Goal: Task Accomplishment & Management: Use online tool/utility

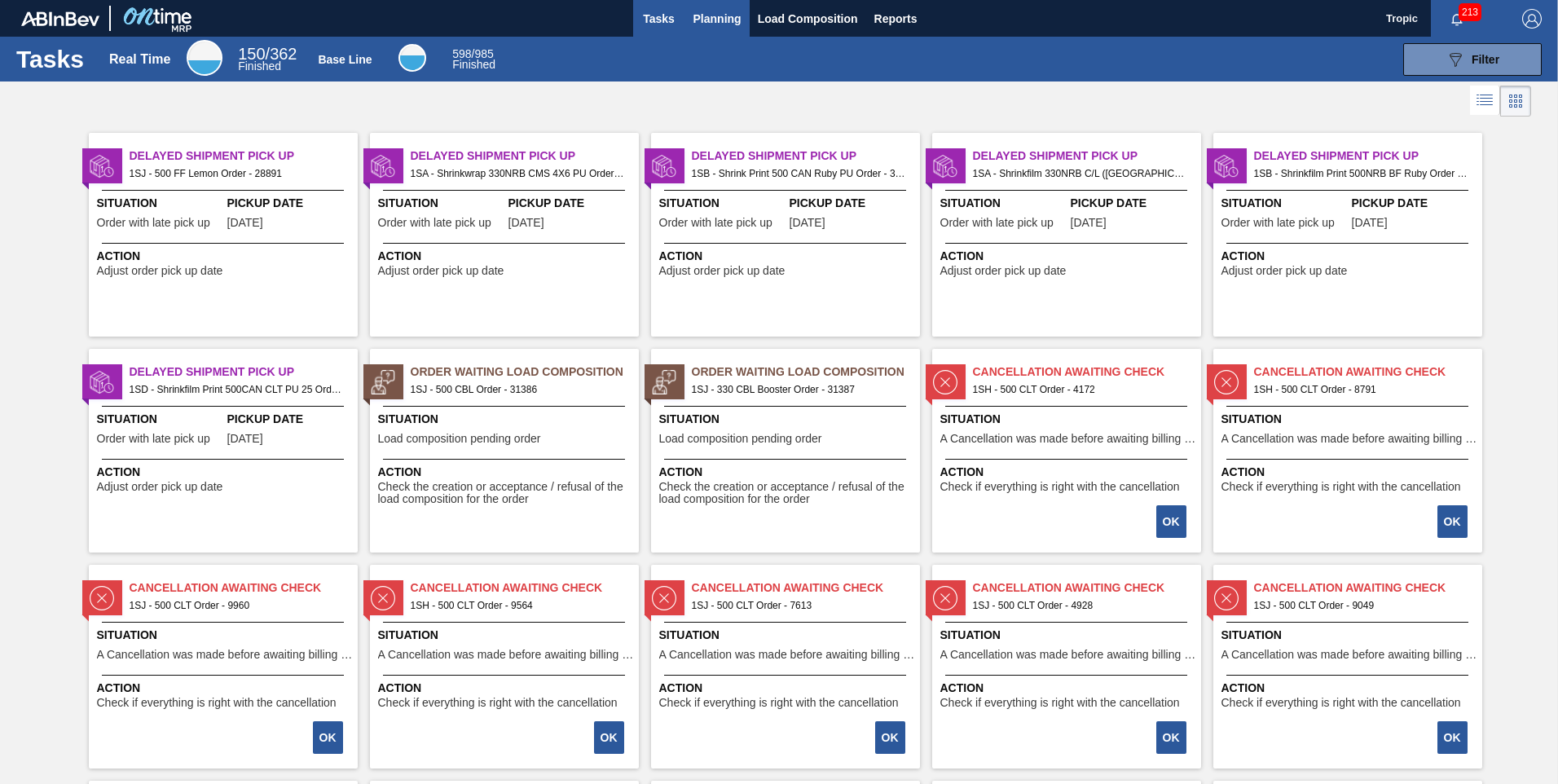
click at [735, 21] on span "Planning" at bounding box center [717, 18] width 48 height 19
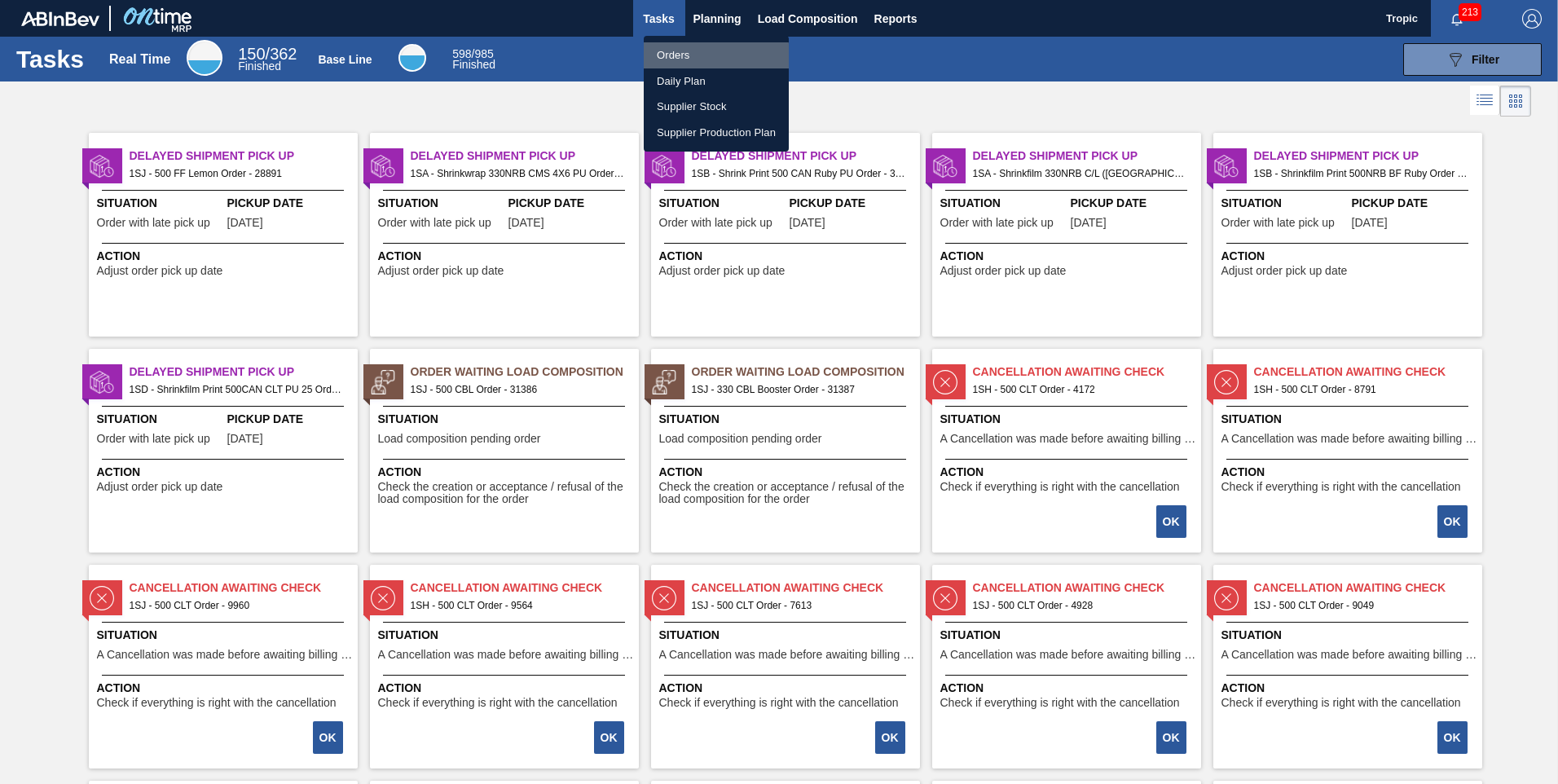
click at [685, 61] on li "Orders" at bounding box center [716, 55] width 145 height 26
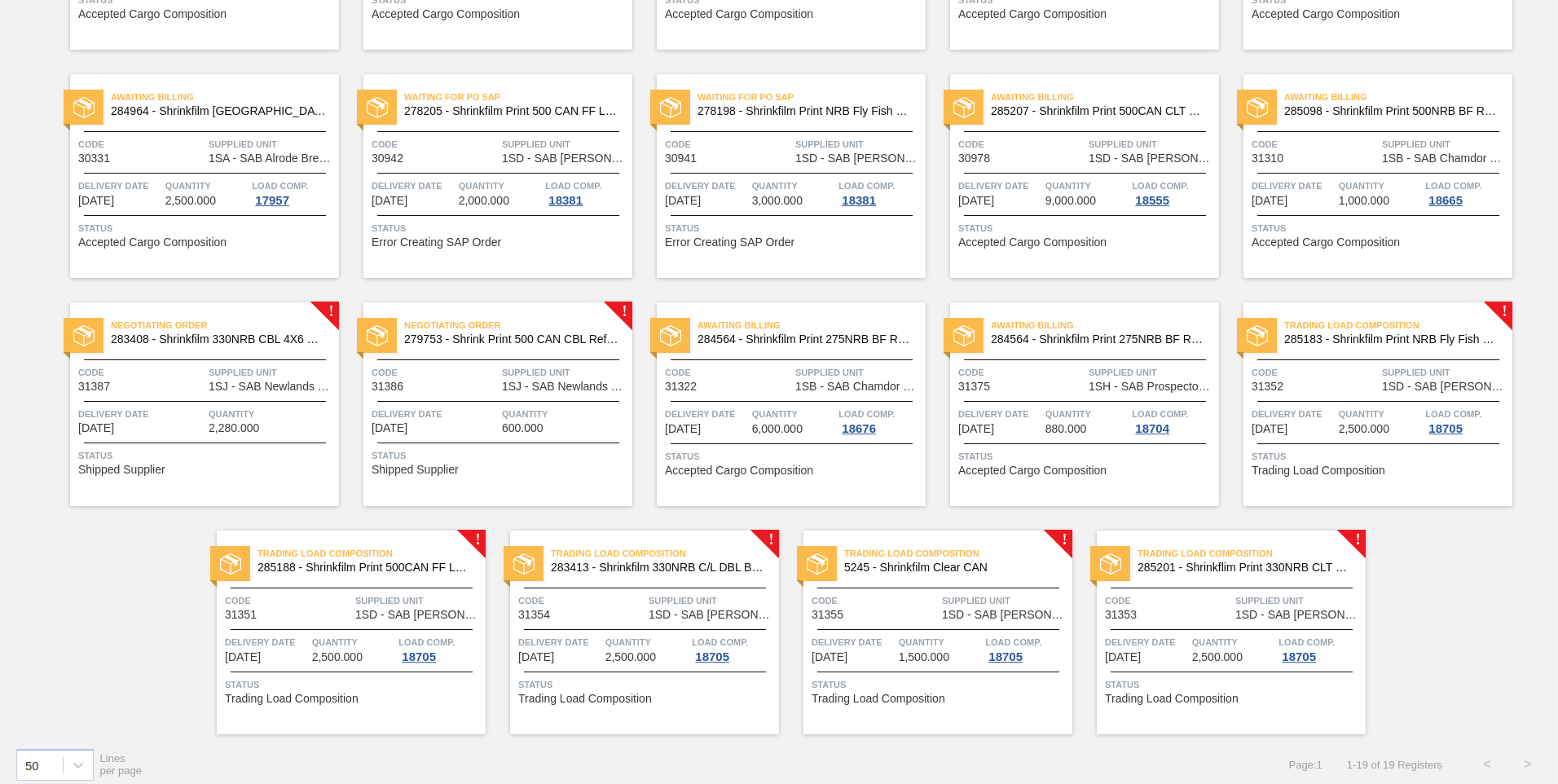
scroll to position [310, 0]
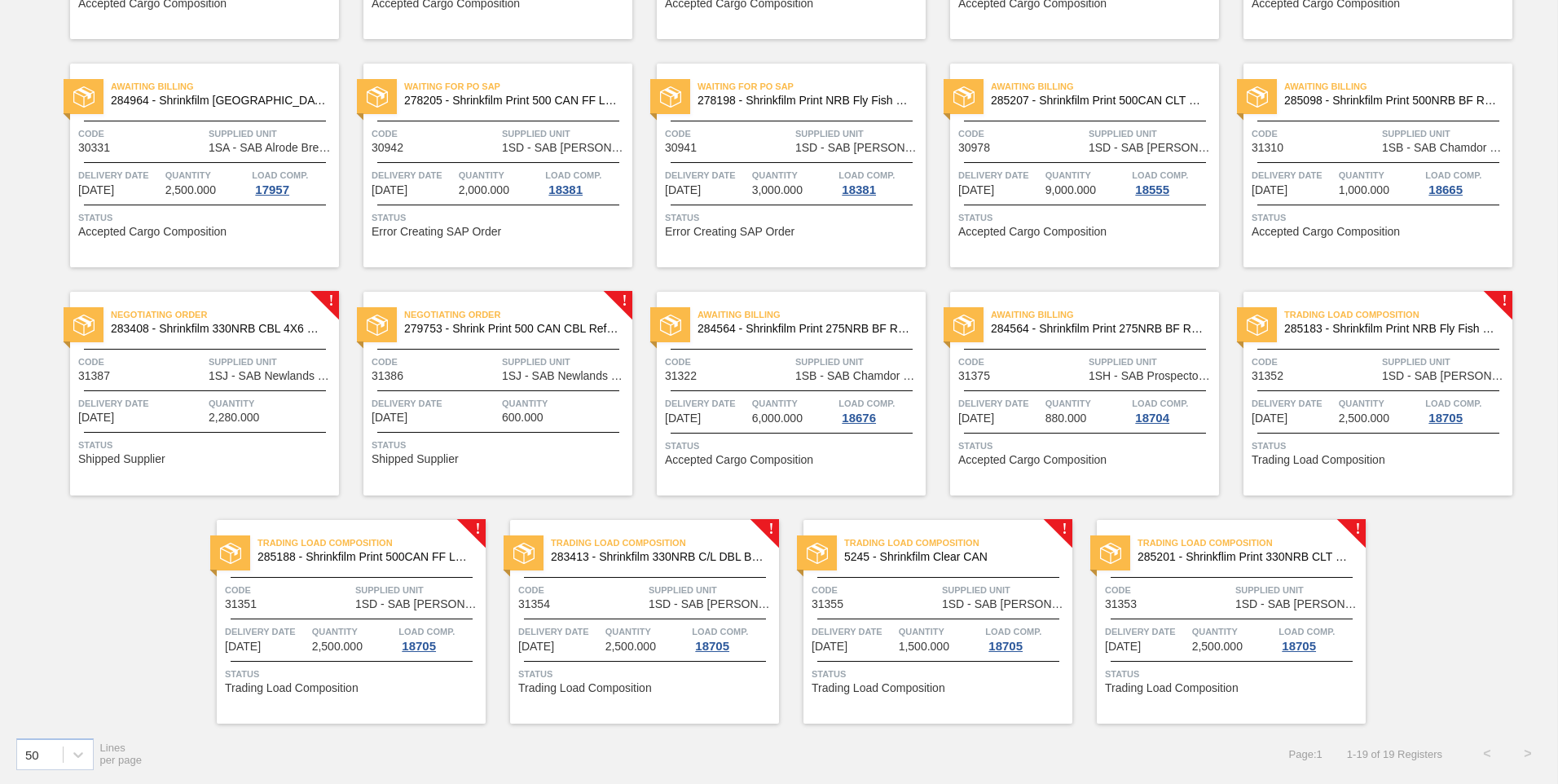
click at [540, 446] on span "Status" at bounding box center [499, 445] width 257 height 17
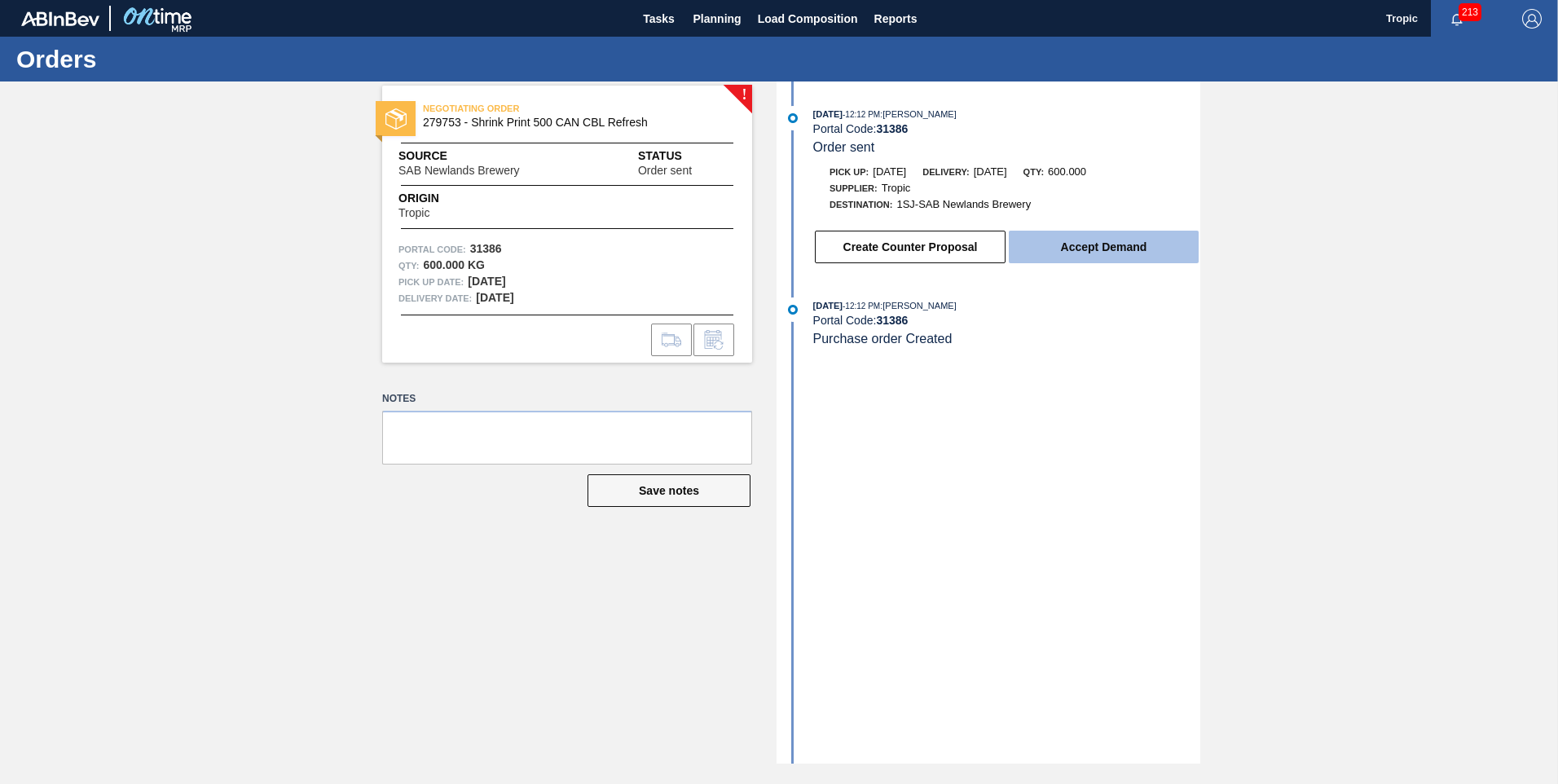
click at [1099, 240] on button "Accept Demand" at bounding box center [1104, 246] width 190 height 32
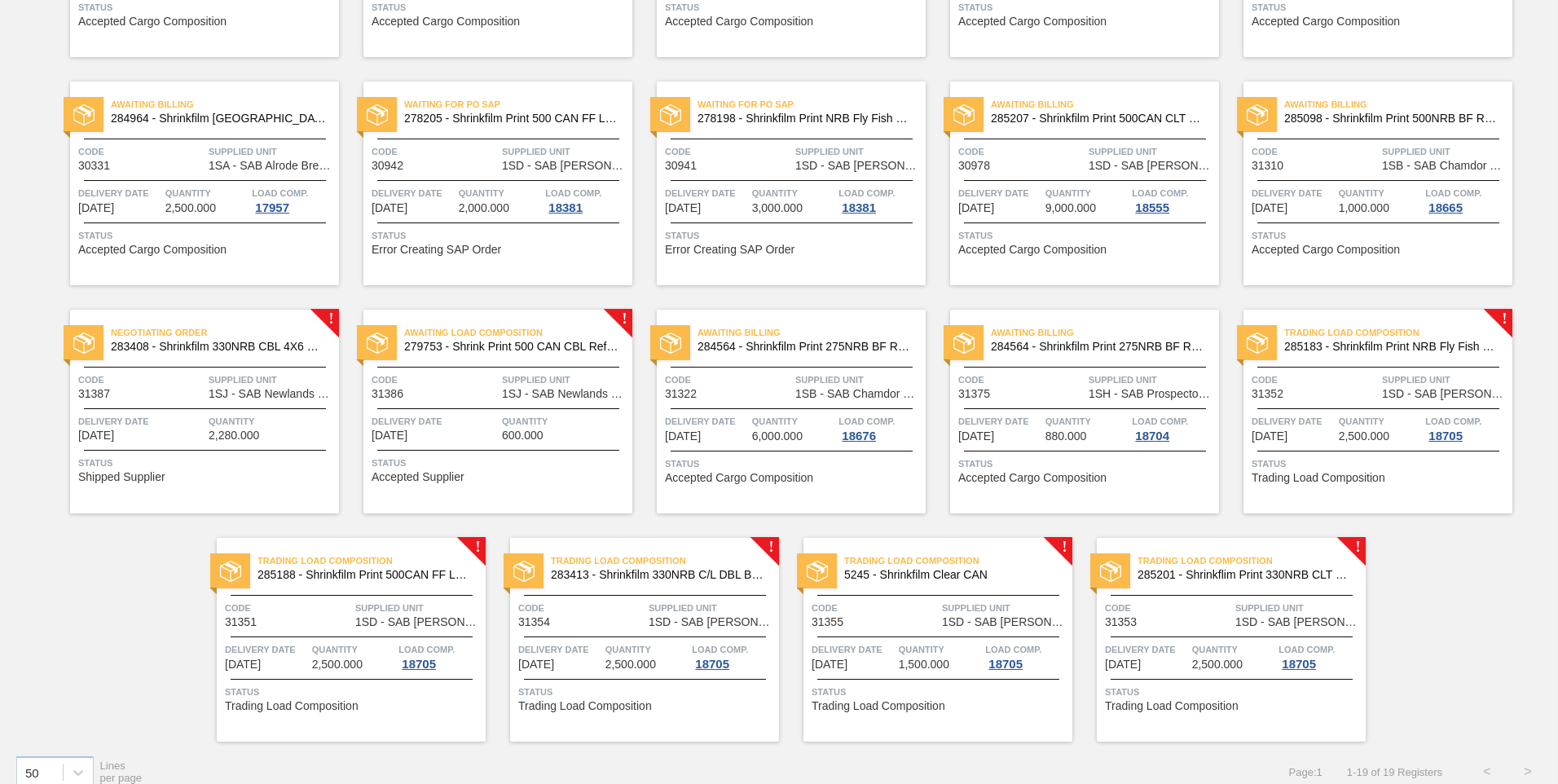
scroll to position [310, 0]
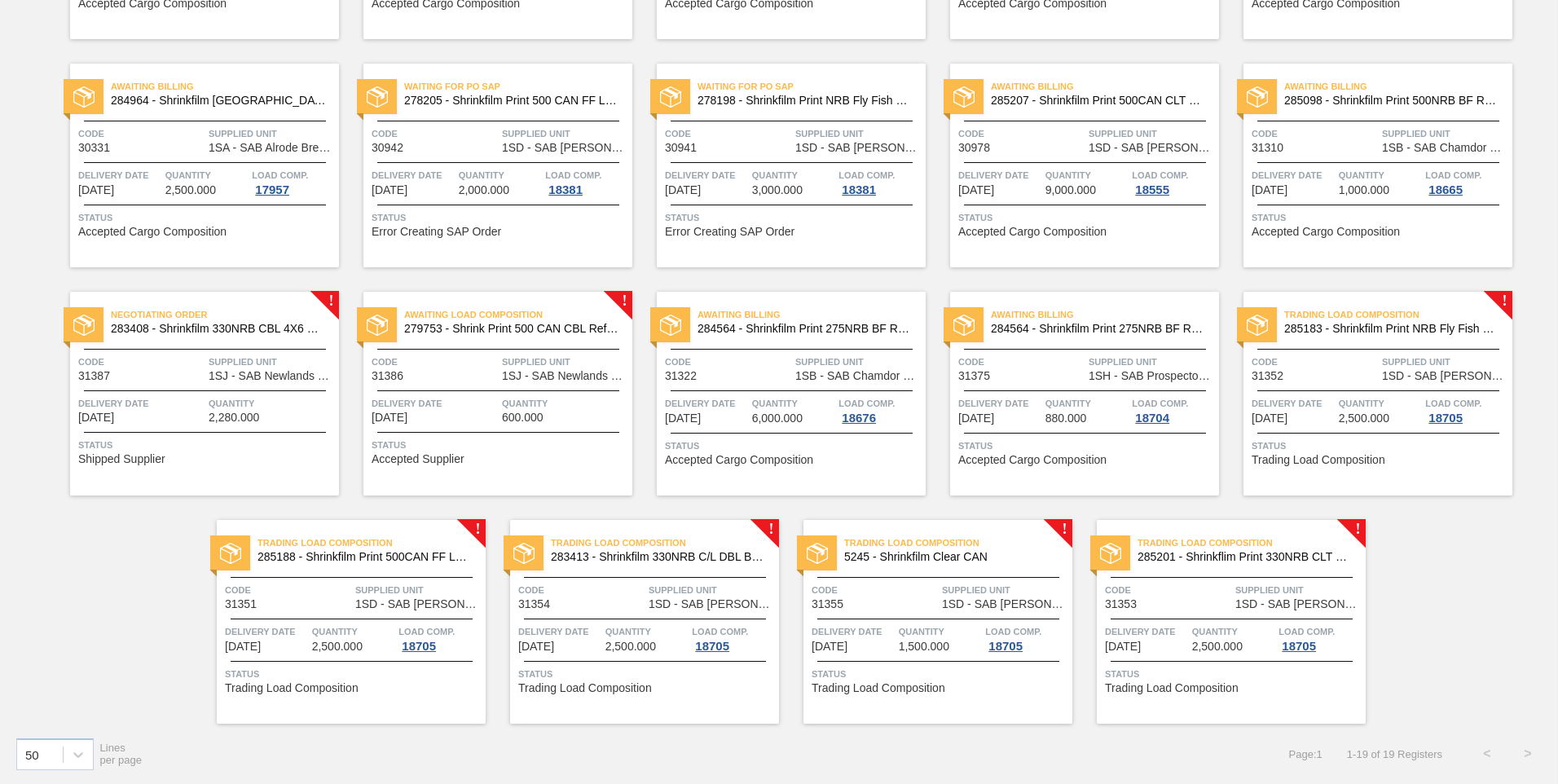
click at [270, 414] on div "Quantity 2,280.000" at bounding box center [271, 409] width 126 height 29
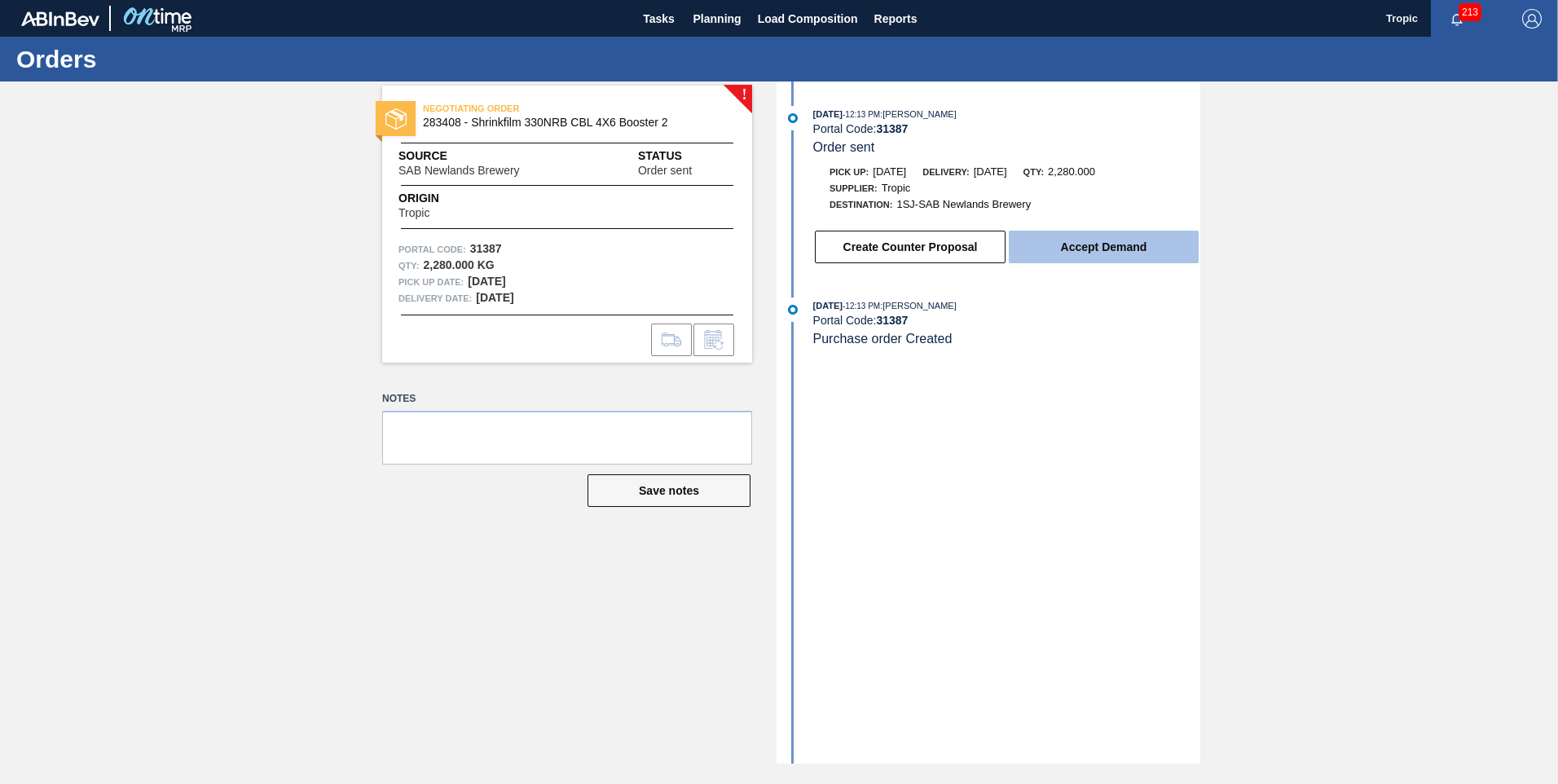
click at [1095, 248] on button "Accept Demand" at bounding box center [1104, 246] width 190 height 32
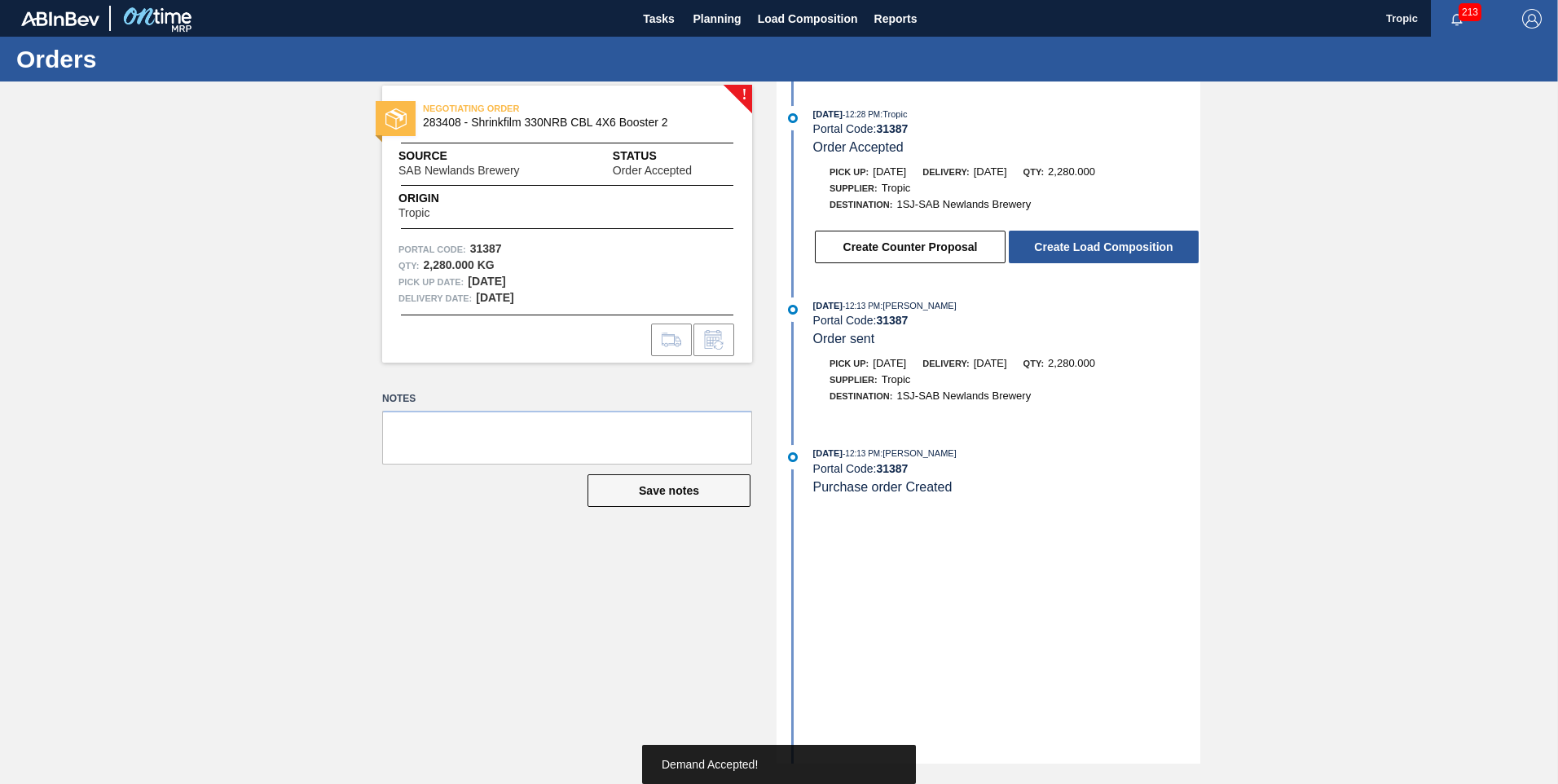
click at [1095, 248] on button "Create Load Composition" at bounding box center [1104, 246] width 190 height 32
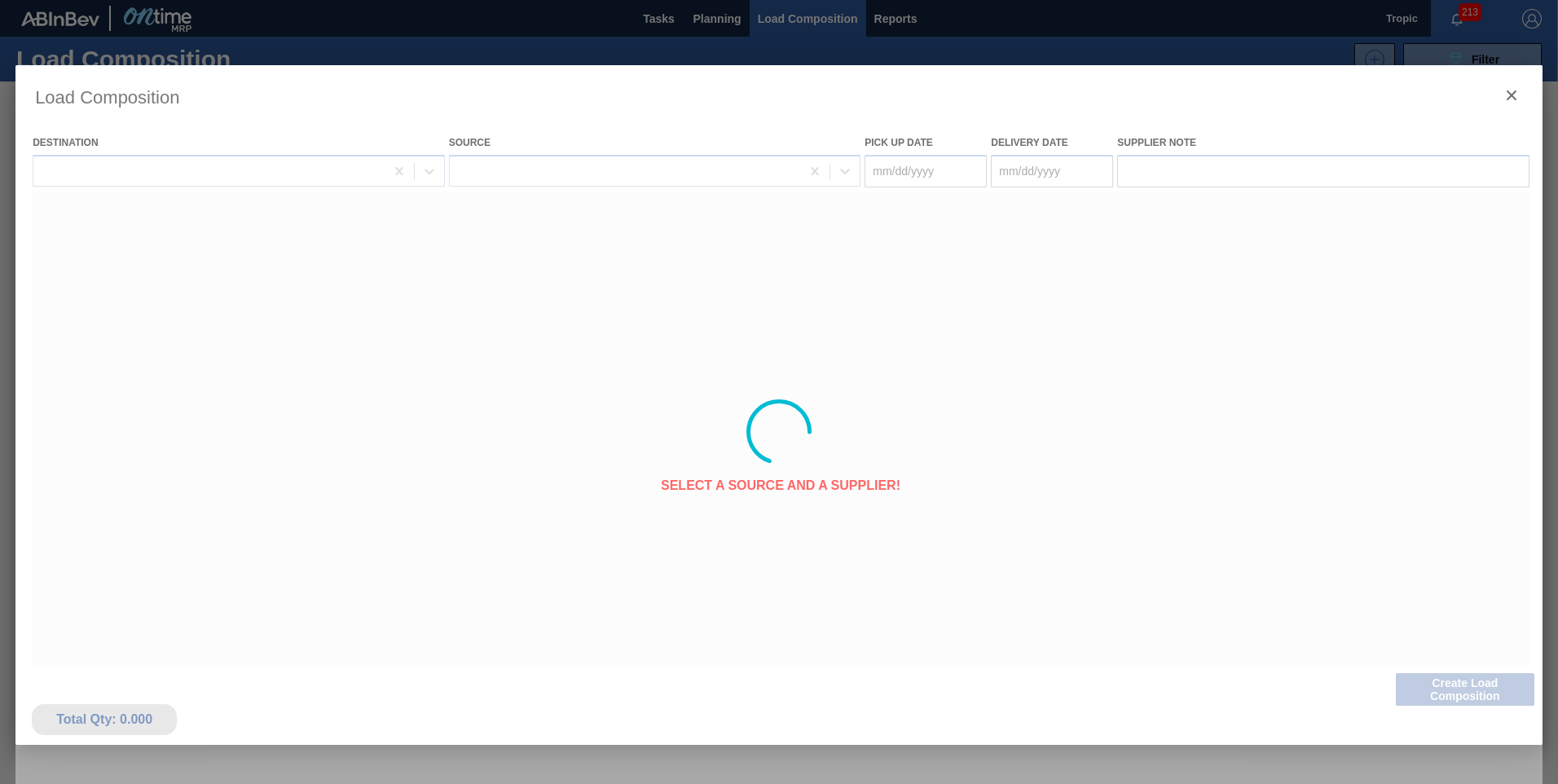
type Date "[DATE]"
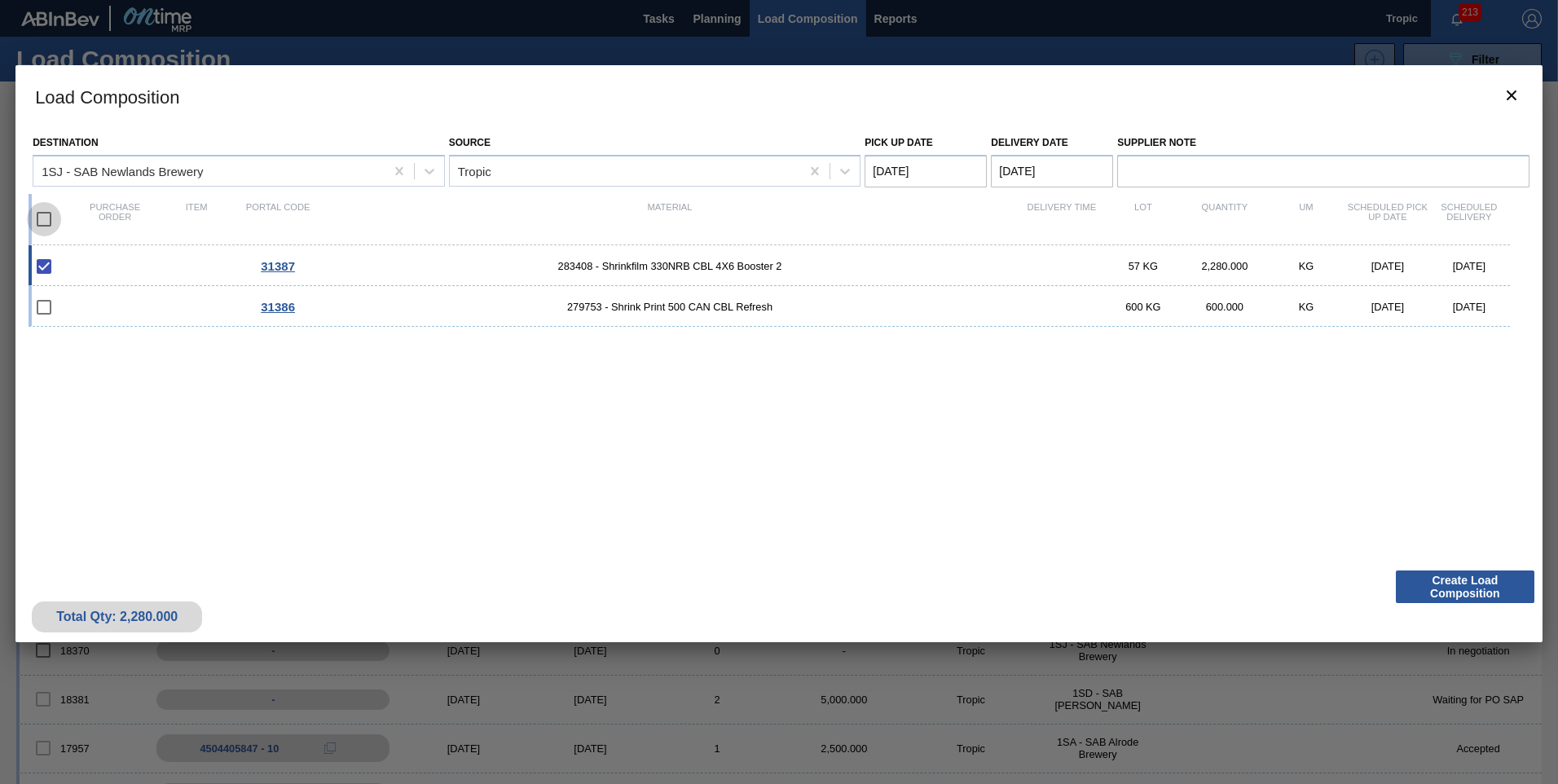
click at [45, 224] on input "checkbox" at bounding box center [43, 218] width 34 height 34
checkbox input "true"
click at [911, 169] on Date "[DATE]" at bounding box center [925, 170] width 123 height 32
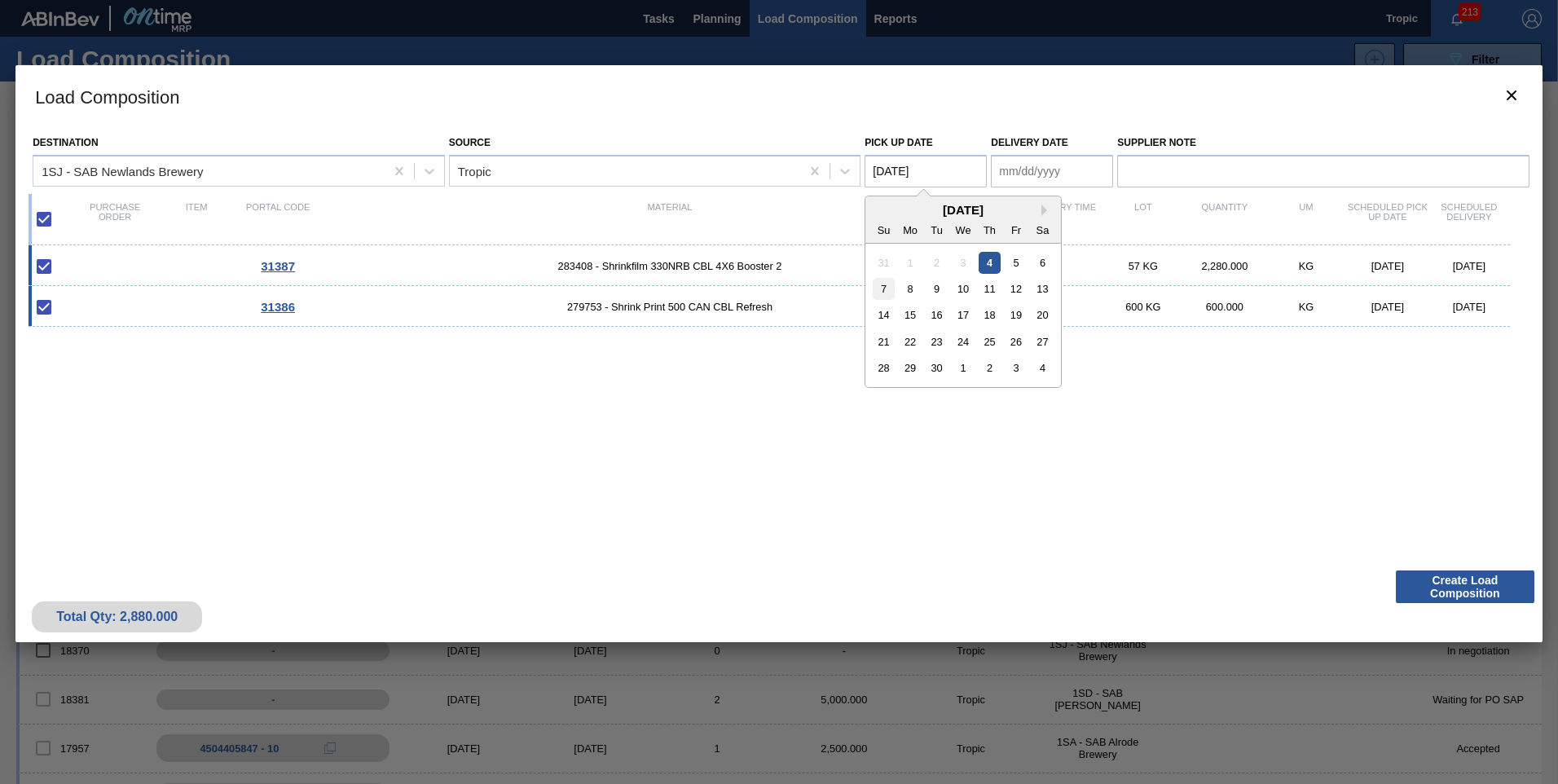
click at [884, 298] on div "7" at bounding box center [884, 289] width 22 height 22
type Date "[DATE]"
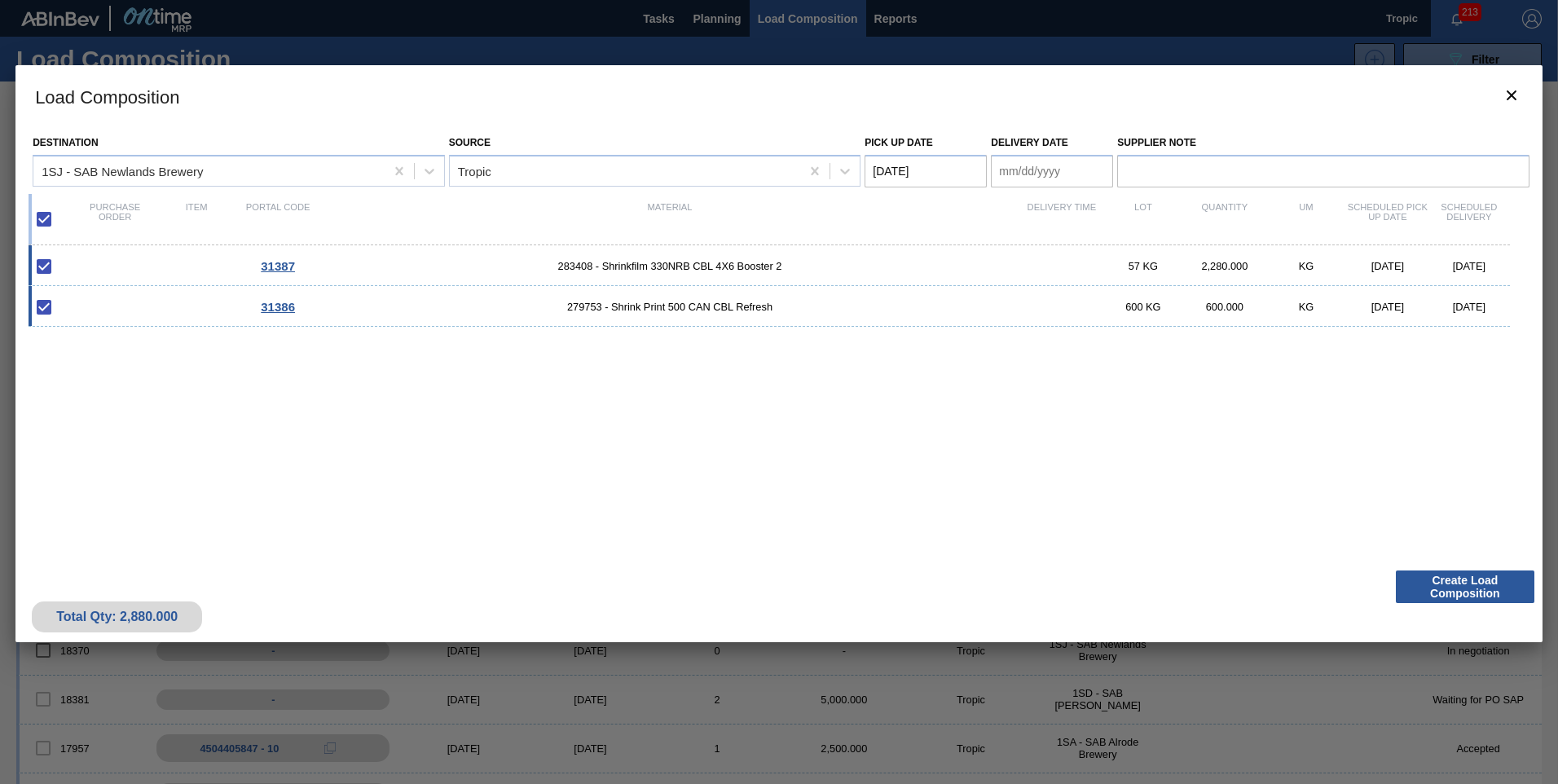
click at [1024, 175] on Date "Delivery Date" at bounding box center [1051, 170] width 123 height 32
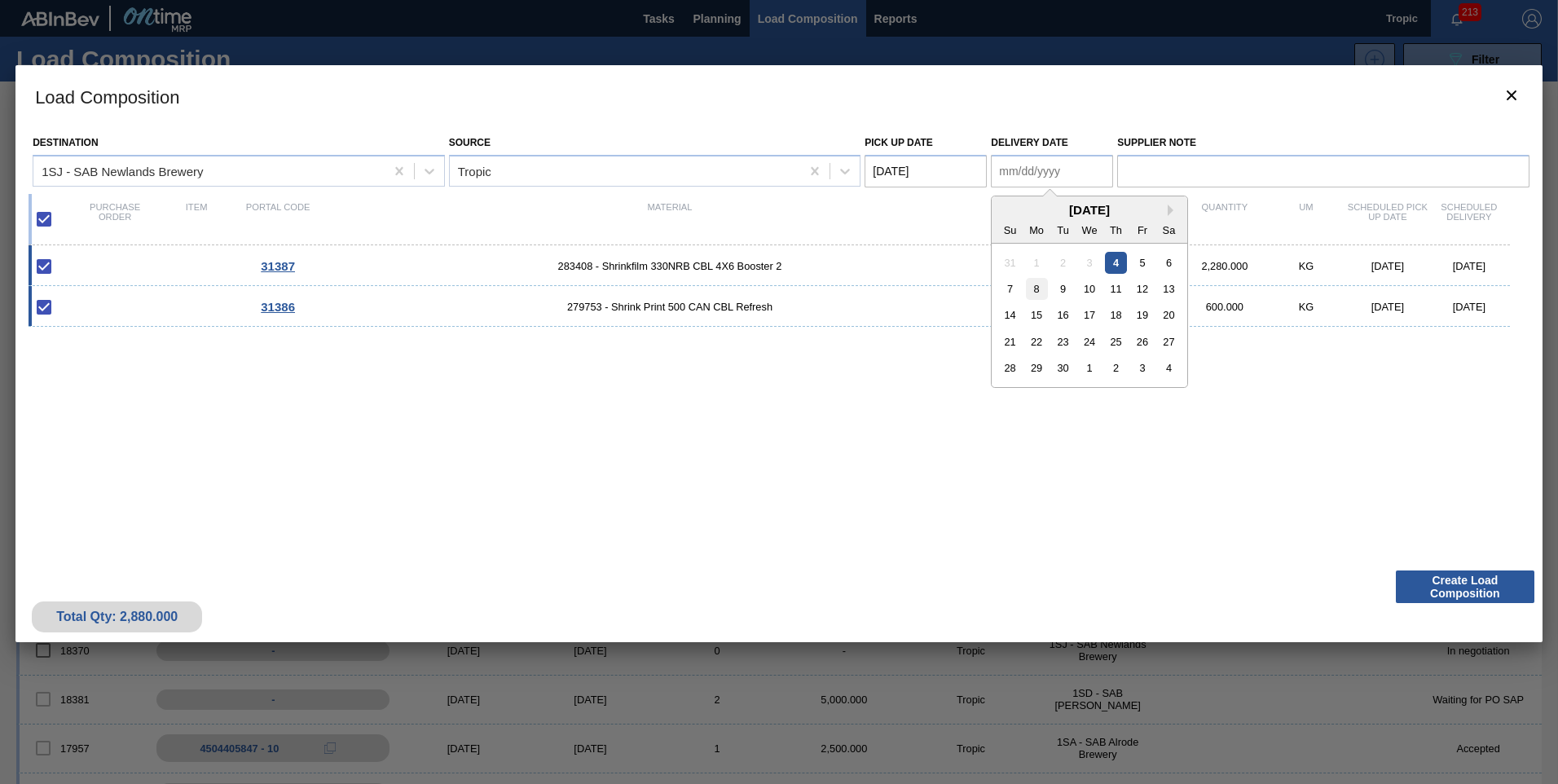
click at [1031, 292] on div "8" at bounding box center [1037, 289] width 22 height 22
type Date "[DATE]"
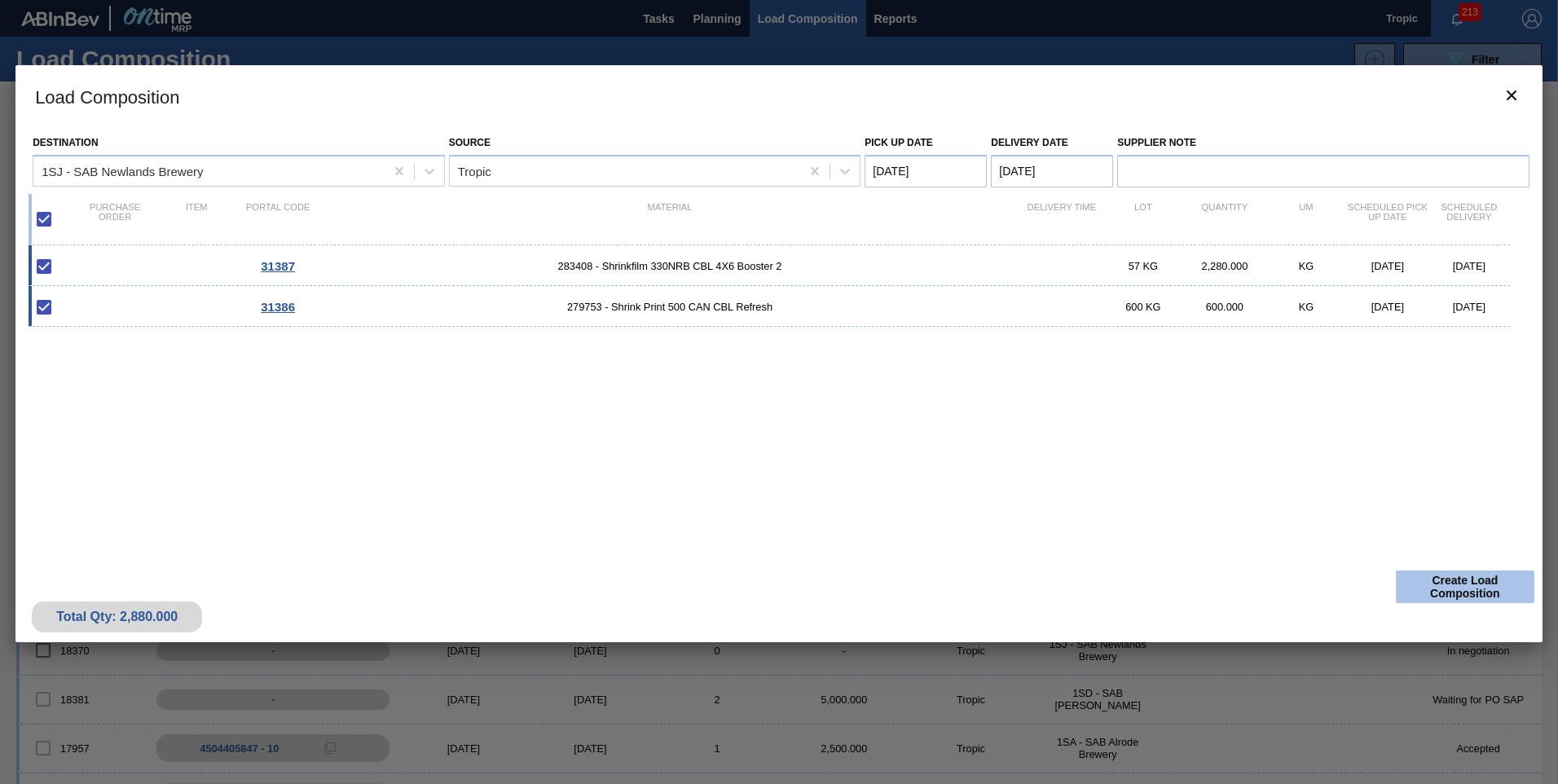
click at [1447, 588] on button "Create Load Composition" at bounding box center [1465, 586] width 138 height 32
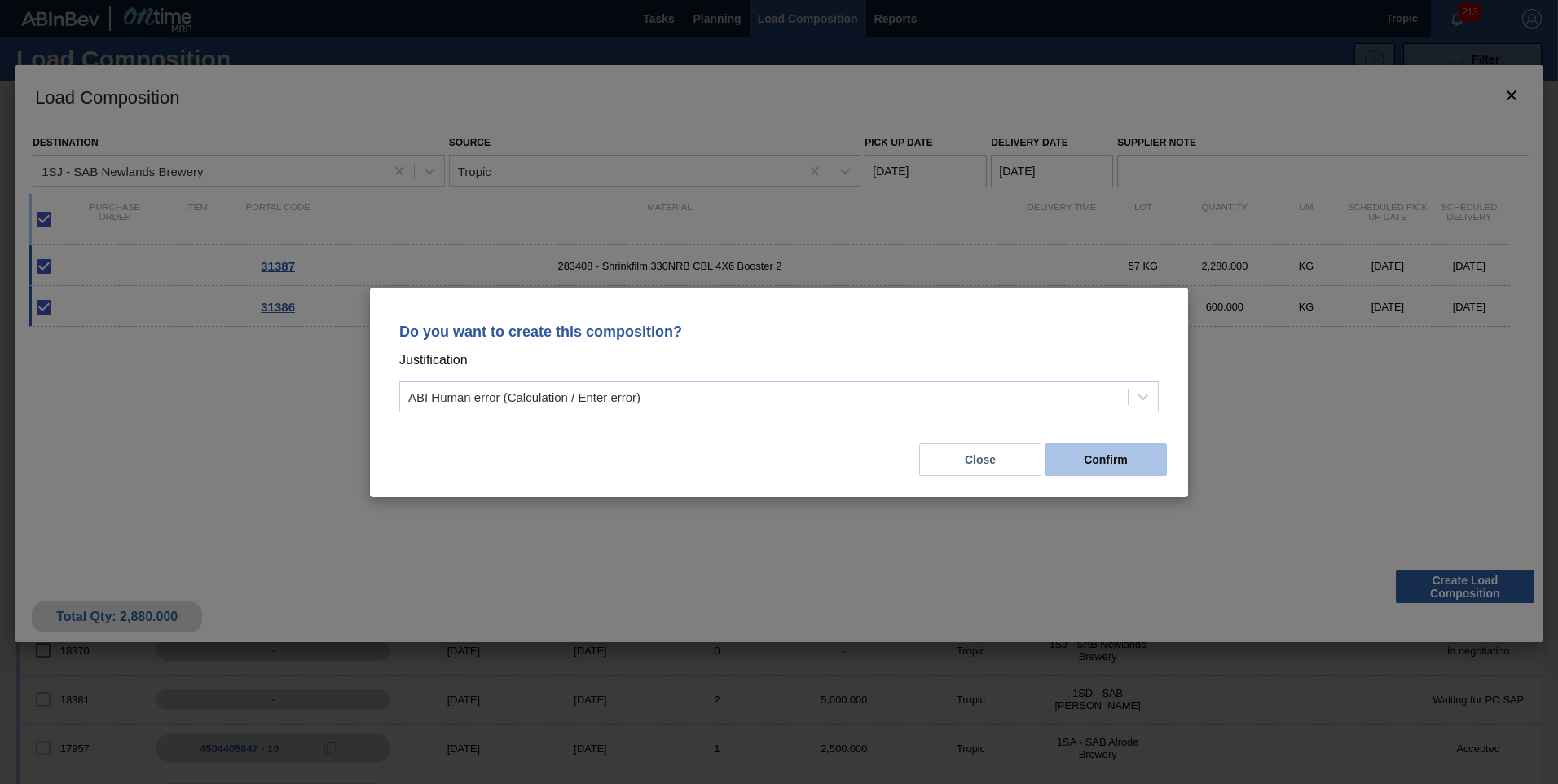
click at [1156, 461] on button "Confirm" at bounding box center [1106, 459] width 123 height 32
